Goal: Transaction & Acquisition: Purchase product/service

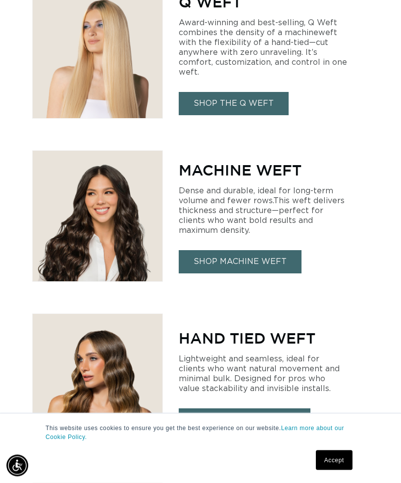
scroll to position [646, 0]
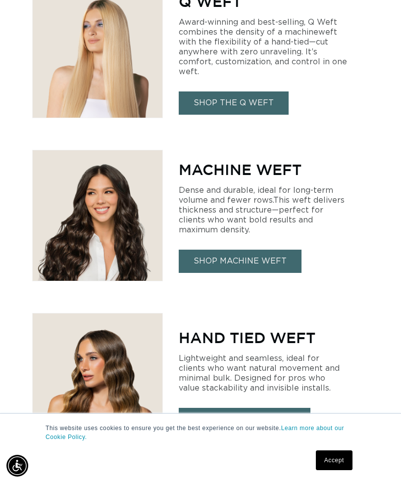
click at [276, 259] on link "SHOP MACHINE WEFT" at bounding box center [240, 261] width 123 height 23
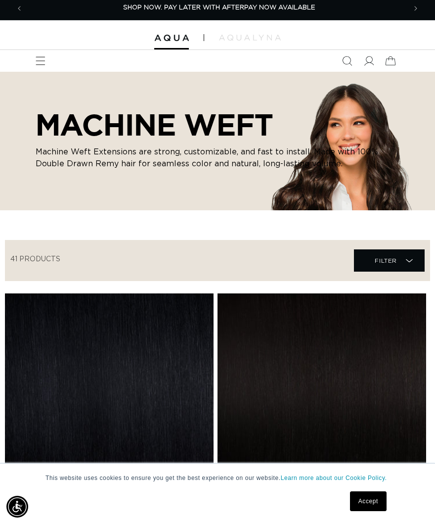
scroll to position [4, 5]
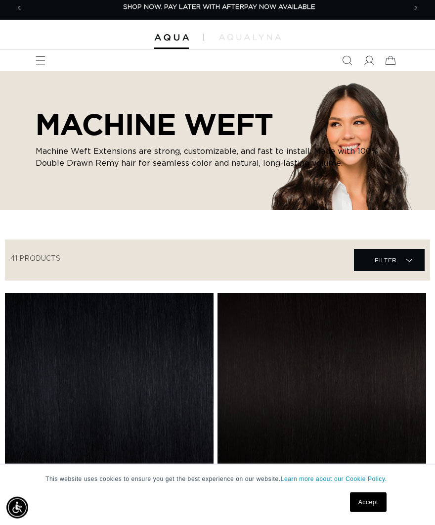
click at [30, 65] on span "Menu" at bounding box center [41, 60] width 22 height 22
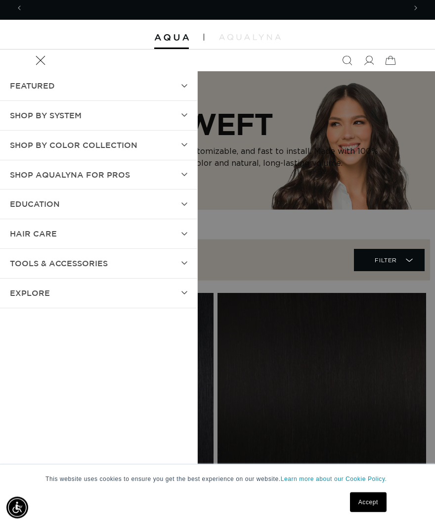
scroll to position [0, 763]
click at [164, 119] on summary "SHOP BY SYSTEM" at bounding box center [98, 115] width 197 height 29
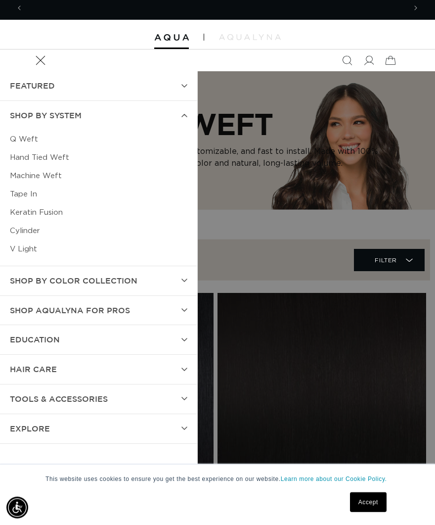
scroll to position [0, 0]
click at [87, 164] on link "Hand Tied Weft" at bounding box center [99, 157] width 178 height 18
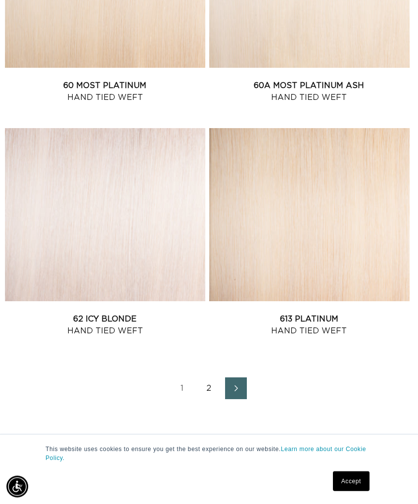
scroll to position [2272, 0]
click at [212, 392] on link "2" at bounding box center [209, 388] width 22 height 22
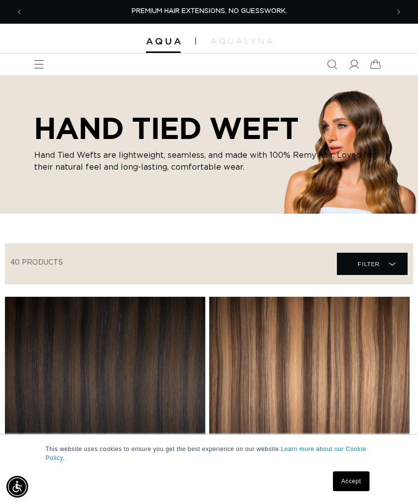
click at [33, 58] on span "Menu" at bounding box center [39, 64] width 22 height 22
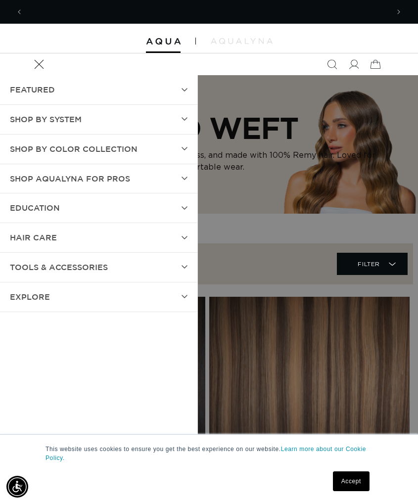
scroll to position [0, 366]
click at [130, 116] on summary "SHOP BY SYSTEM" at bounding box center [98, 119] width 197 height 29
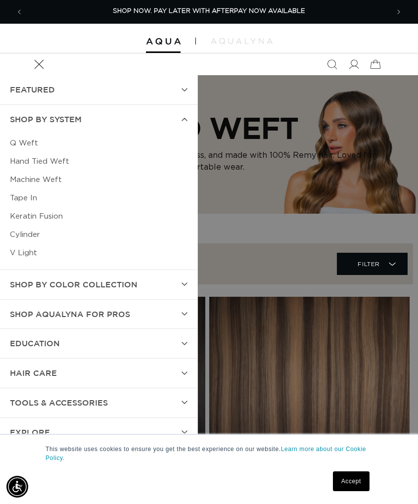
click at [25, 137] on link "Q Weft" at bounding box center [99, 143] width 178 height 18
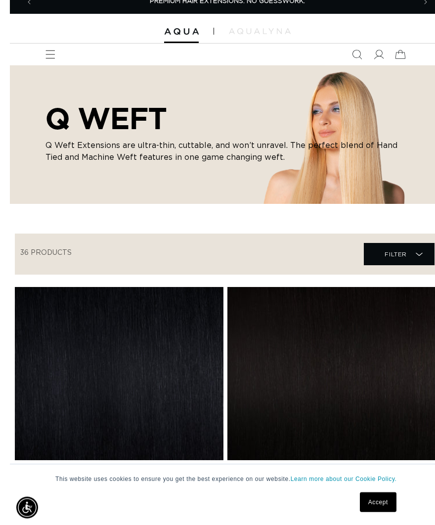
scroll to position [18, 0]
